Goal: Information Seeking & Learning: Understand process/instructions

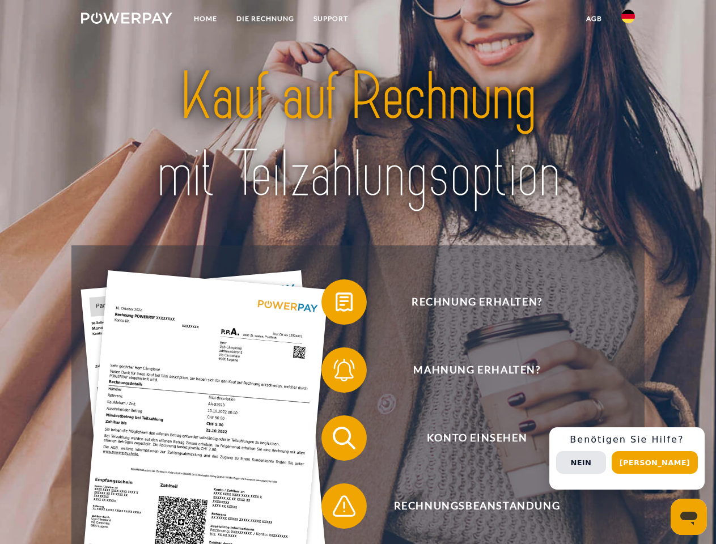
click at [126, 20] on img at bounding box center [126, 17] width 91 height 11
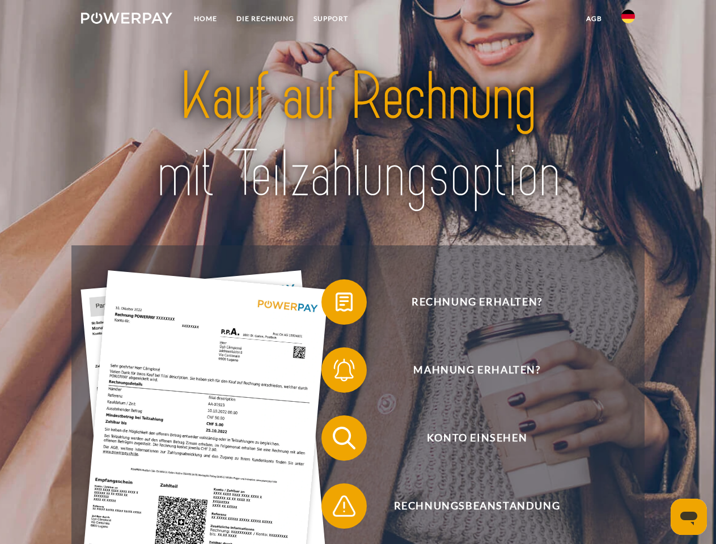
click at [628, 20] on img at bounding box center [628, 17] width 14 height 14
click at [593, 19] on link "agb" at bounding box center [593, 18] width 35 height 20
click at [335, 304] on span at bounding box center [327, 302] width 57 height 57
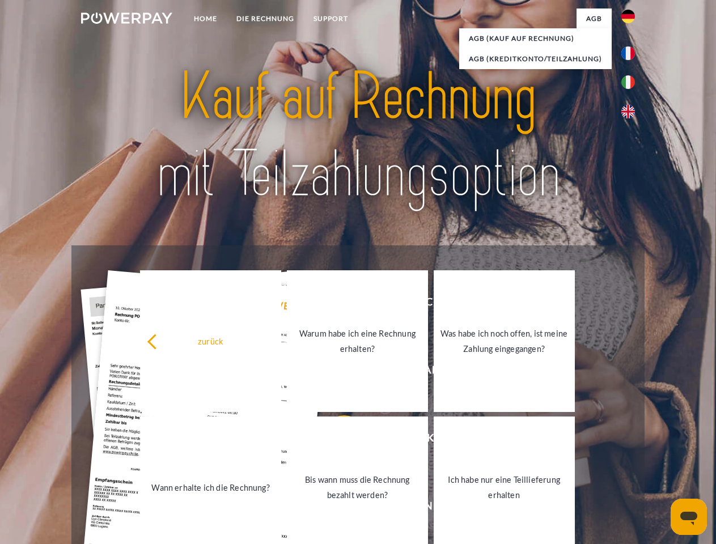
click at [335, 372] on link "Warum habe ich eine Rechnung erhalten?" at bounding box center [357, 341] width 141 height 142
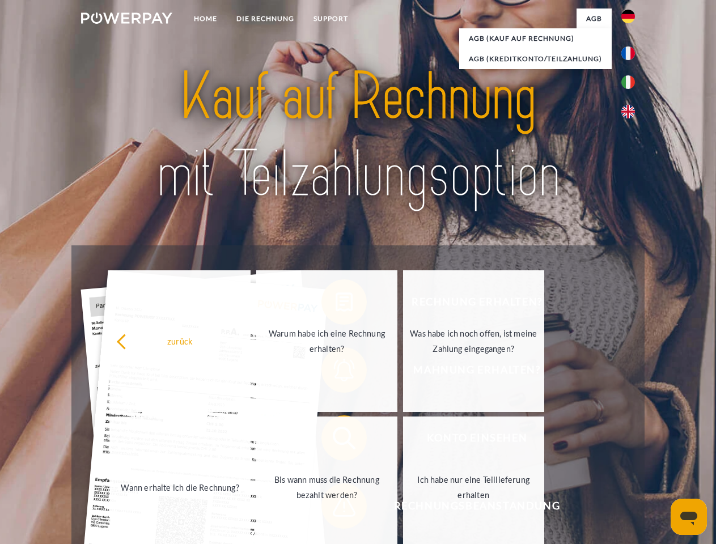
click at [335, 440] on span at bounding box center [327, 438] width 57 height 57
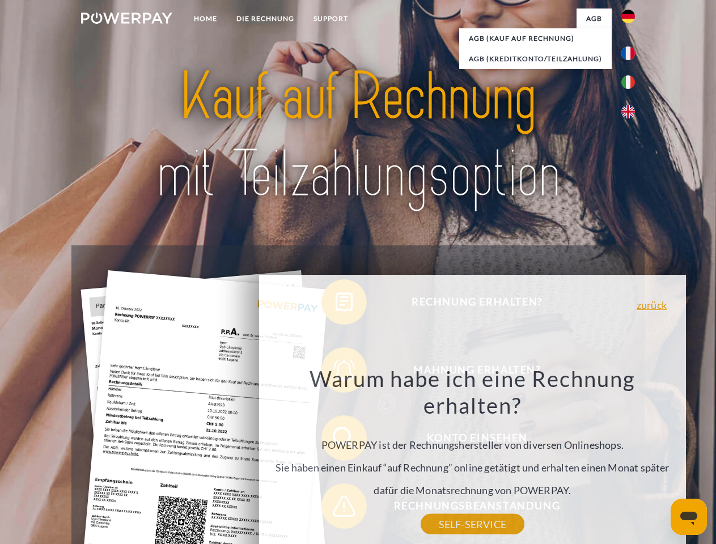
click at [335, 508] on div "Warum habe ich eine Rechnung erhalten? POWERPAY ist der Rechnungshersteller von…" at bounding box center [472, 444] width 414 height 159
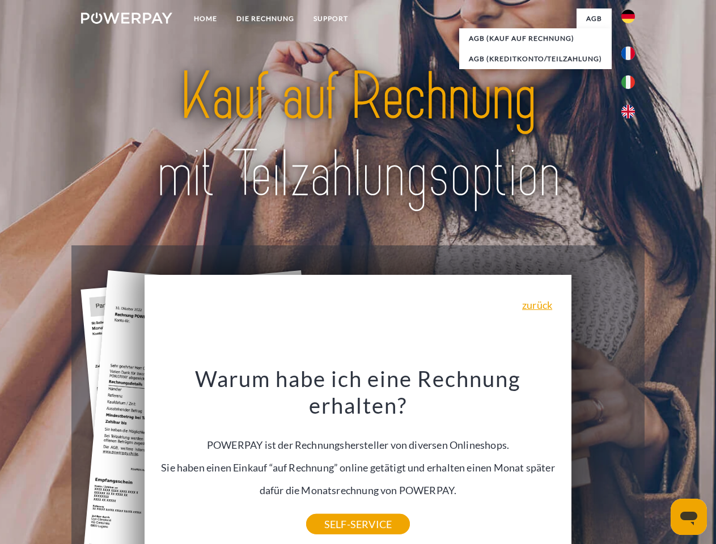
click at [631, 458] on div "Rechnung erhalten? Mahnung erhalten? Konto einsehen" at bounding box center [357, 471] width 572 height 453
click at [603, 461] on span "Konto einsehen" at bounding box center [477, 437] width 278 height 45
click at [658, 462] on header "Home DIE RECHNUNG SUPPORT" at bounding box center [358, 391] width 716 height 783
